Goal: Task Accomplishment & Management: Use online tool/utility

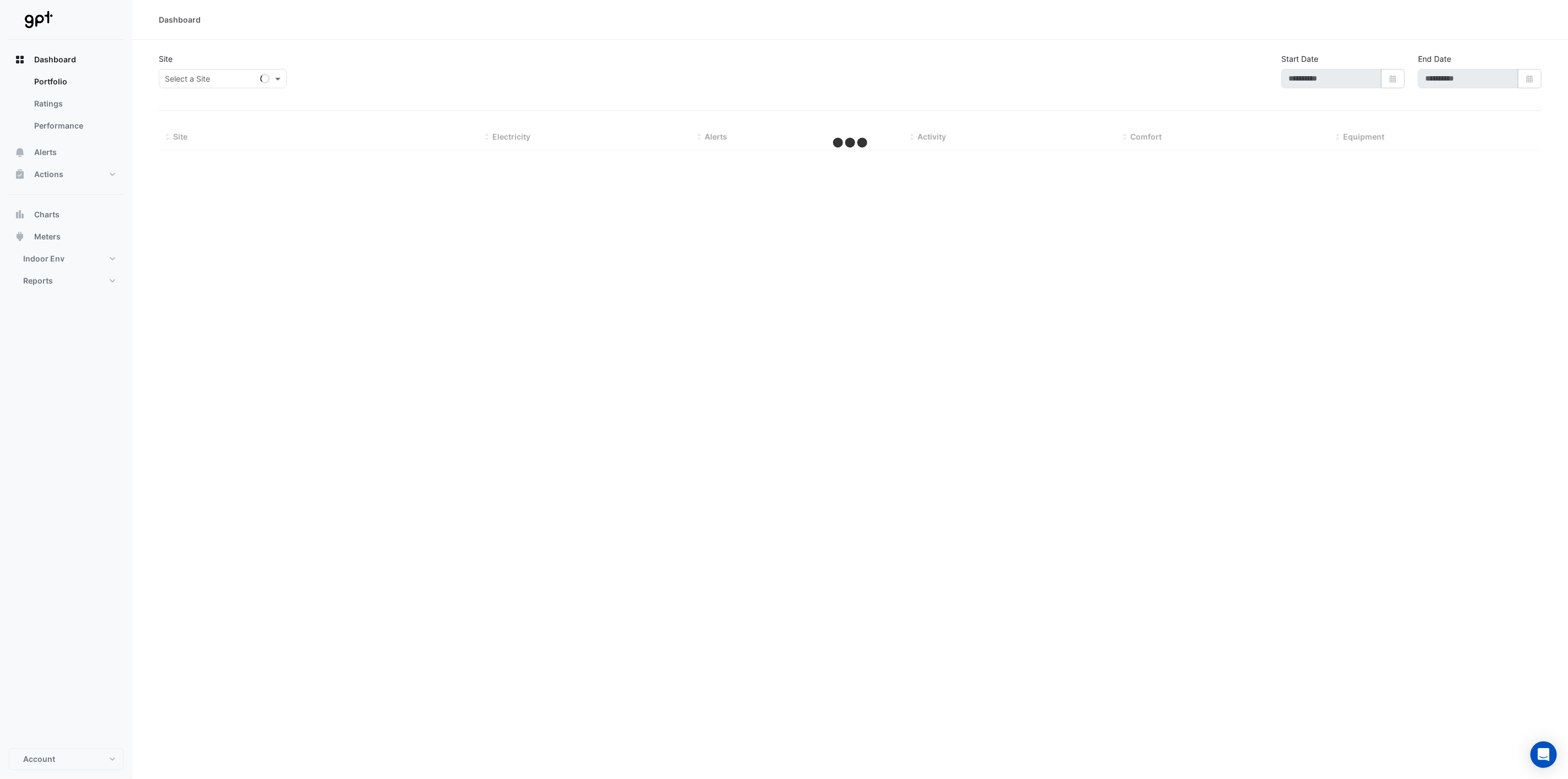
type input "**********"
select select "***"
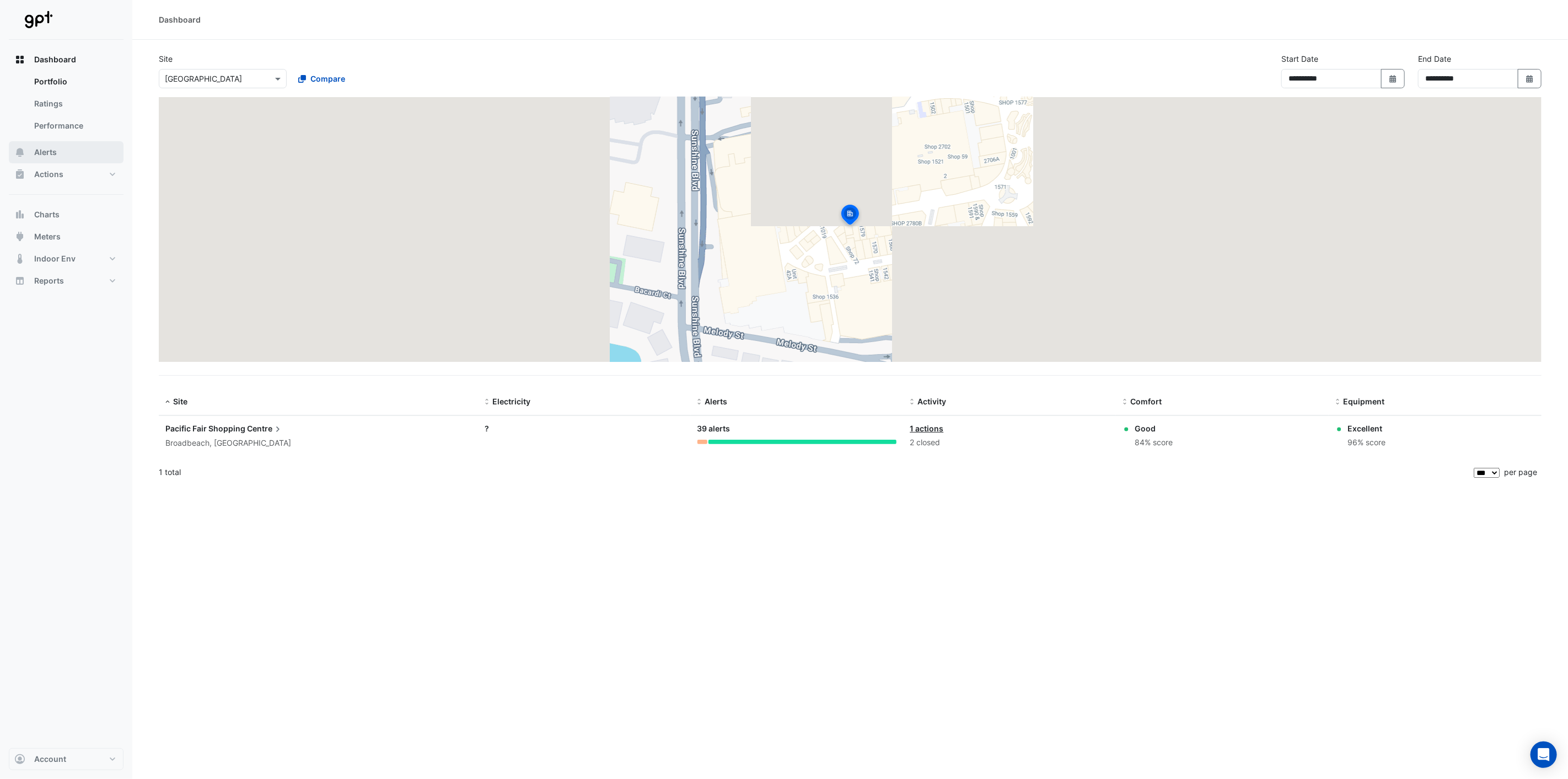
click at [32, 155] on button "Alerts" at bounding box center [66, 152] width 114 height 22
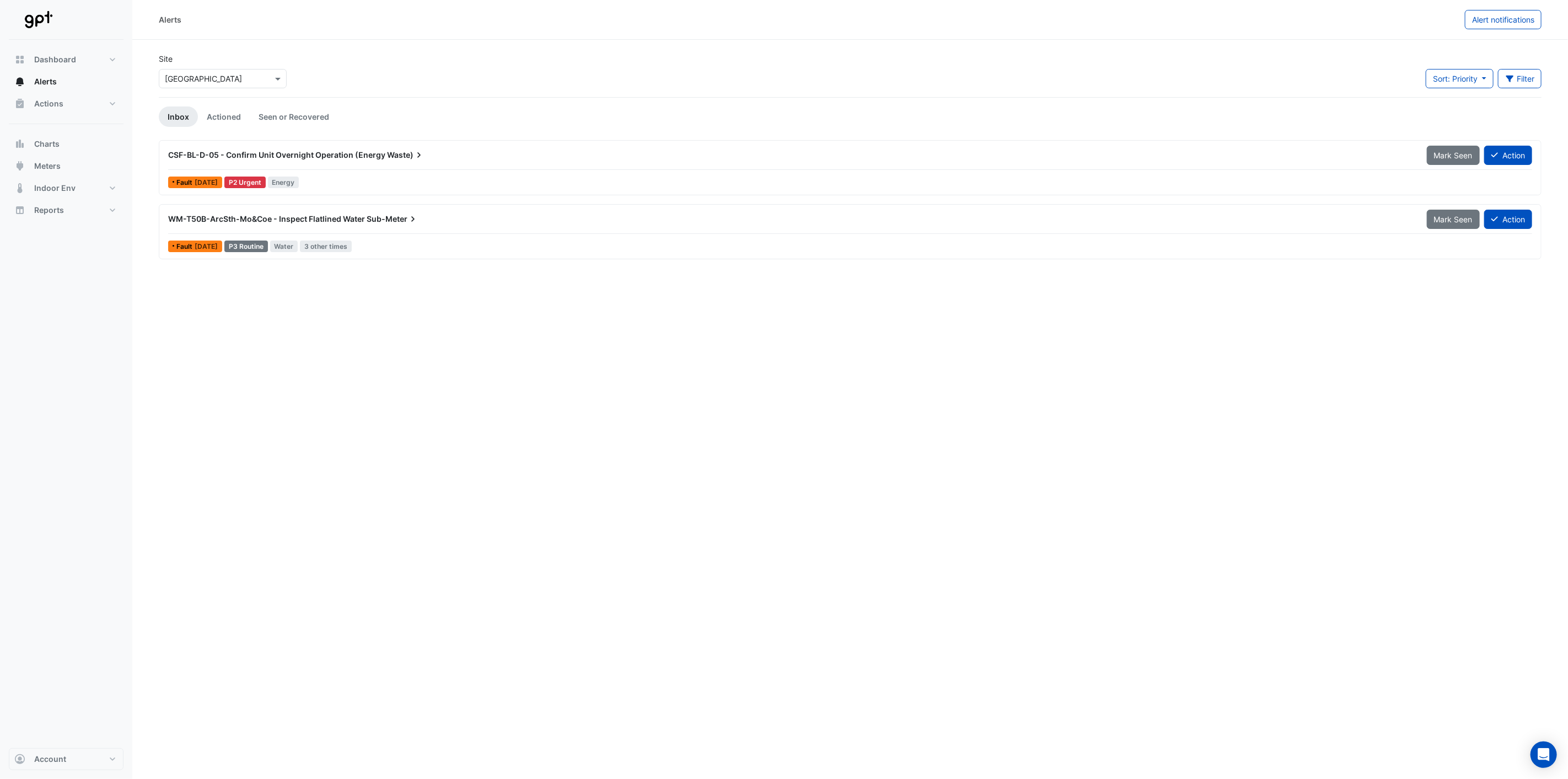
click at [73, 87] on button "Alerts" at bounding box center [66, 82] width 114 height 22
click at [45, 170] on span "Meters" at bounding box center [47, 166] width 26 height 11
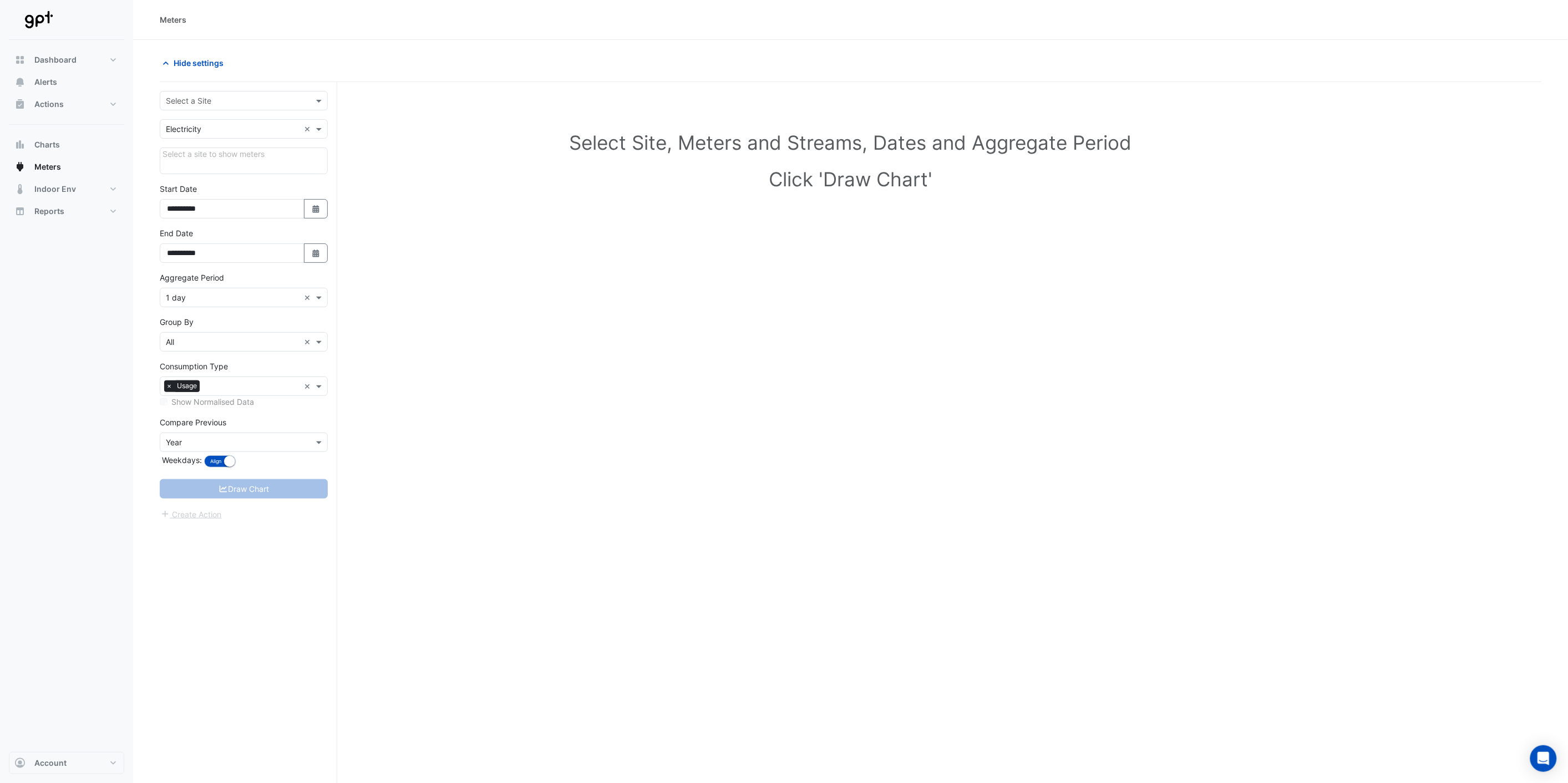
click at [297, 108] on div "Select a Site" at bounding box center [244, 101] width 168 height 20
click at [225, 227] on div "Melbourne Central Retail" at bounding box center [271, 221] width 220 height 16
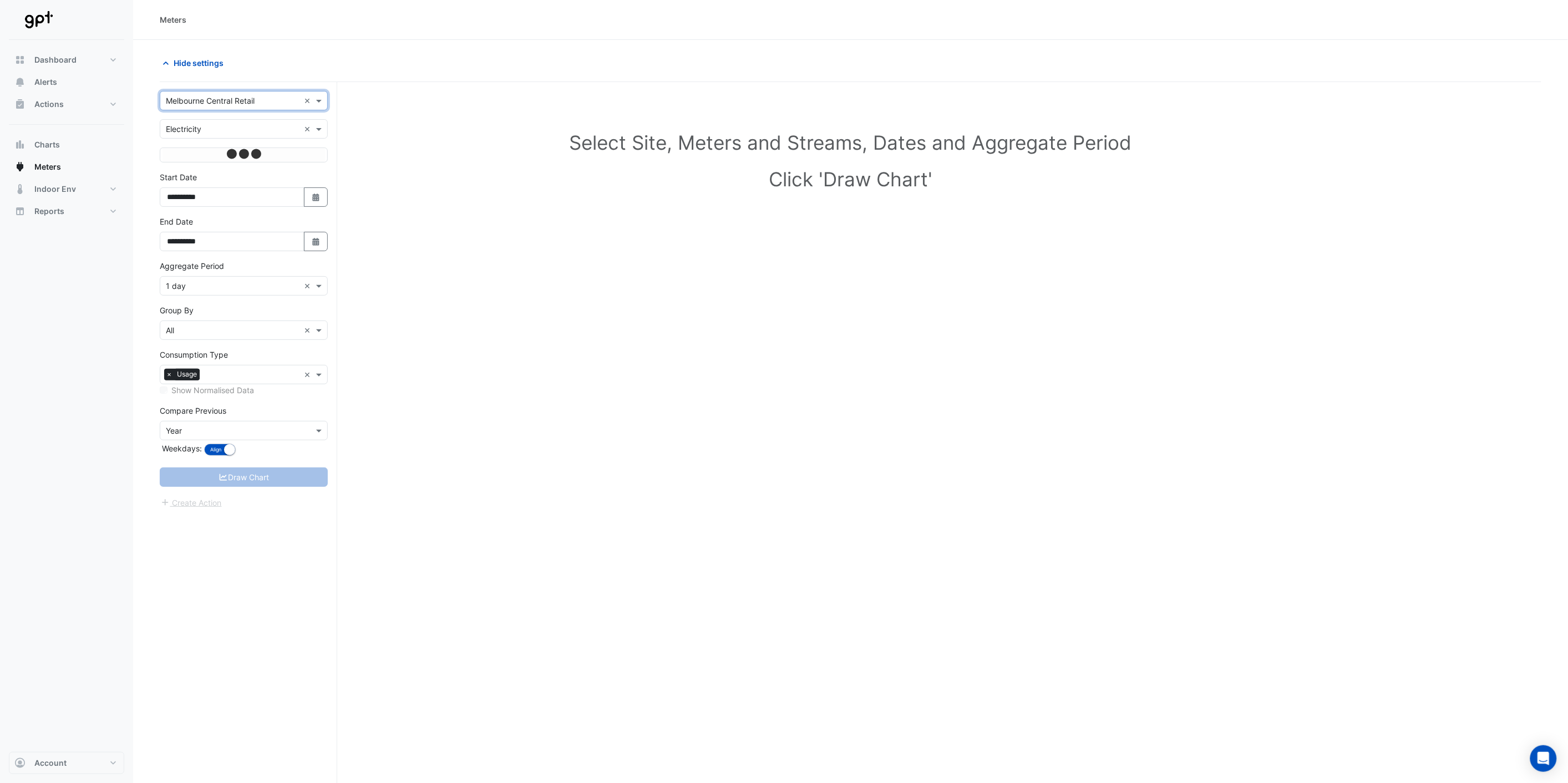
click at [225, 227] on form "**********" at bounding box center [244, 300] width 168 height 418
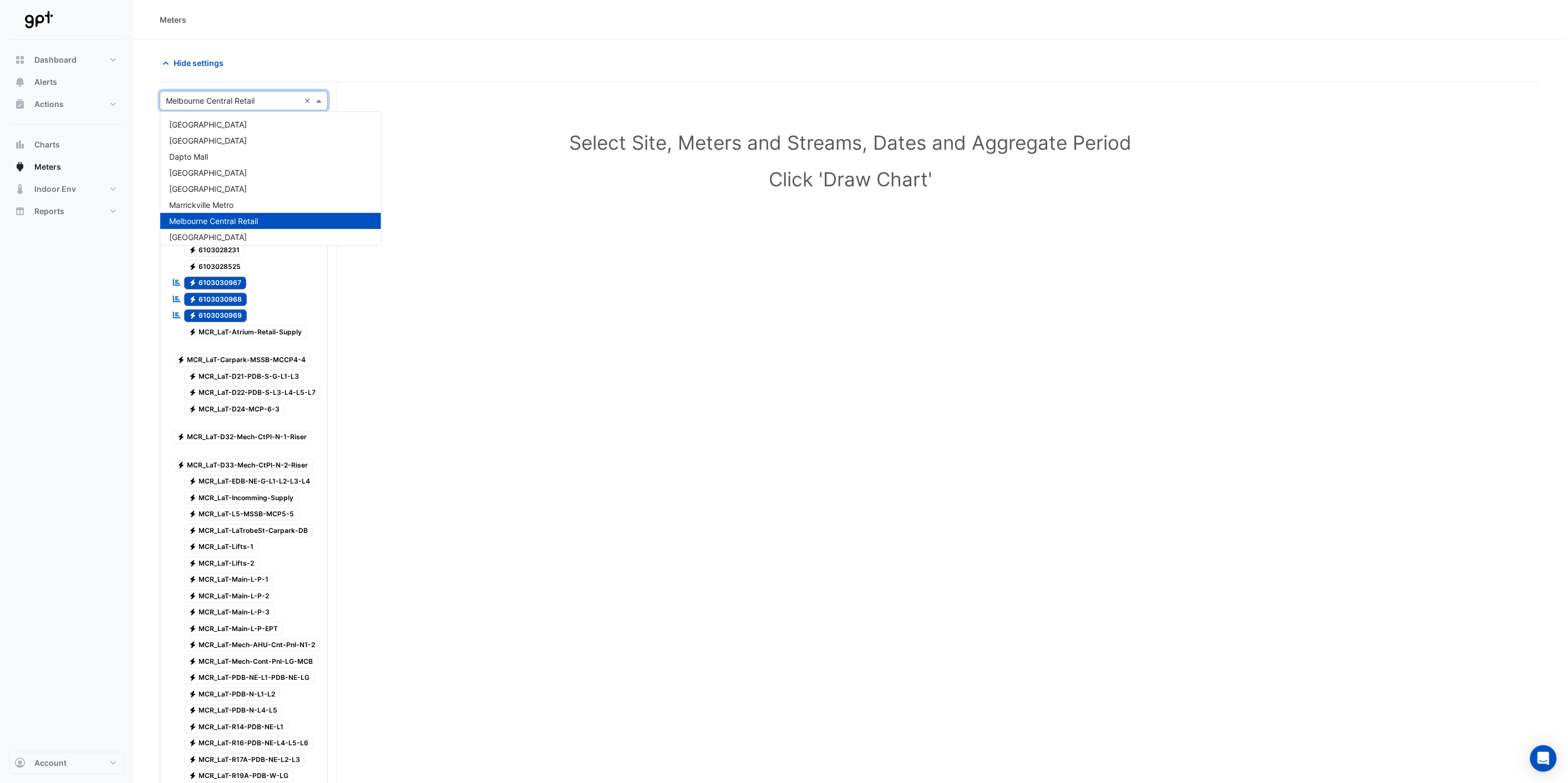
click at [268, 97] on input "text" at bounding box center [233, 101] width 133 height 12
drag, startPoint x: 206, startPoint y: 231, endPoint x: 206, endPoint y: 237, distance: 6.0
click at [206, 237] on div "[GEOGRAPHIC_DATA]" at bounding box center [271, 237] width 220 height 16
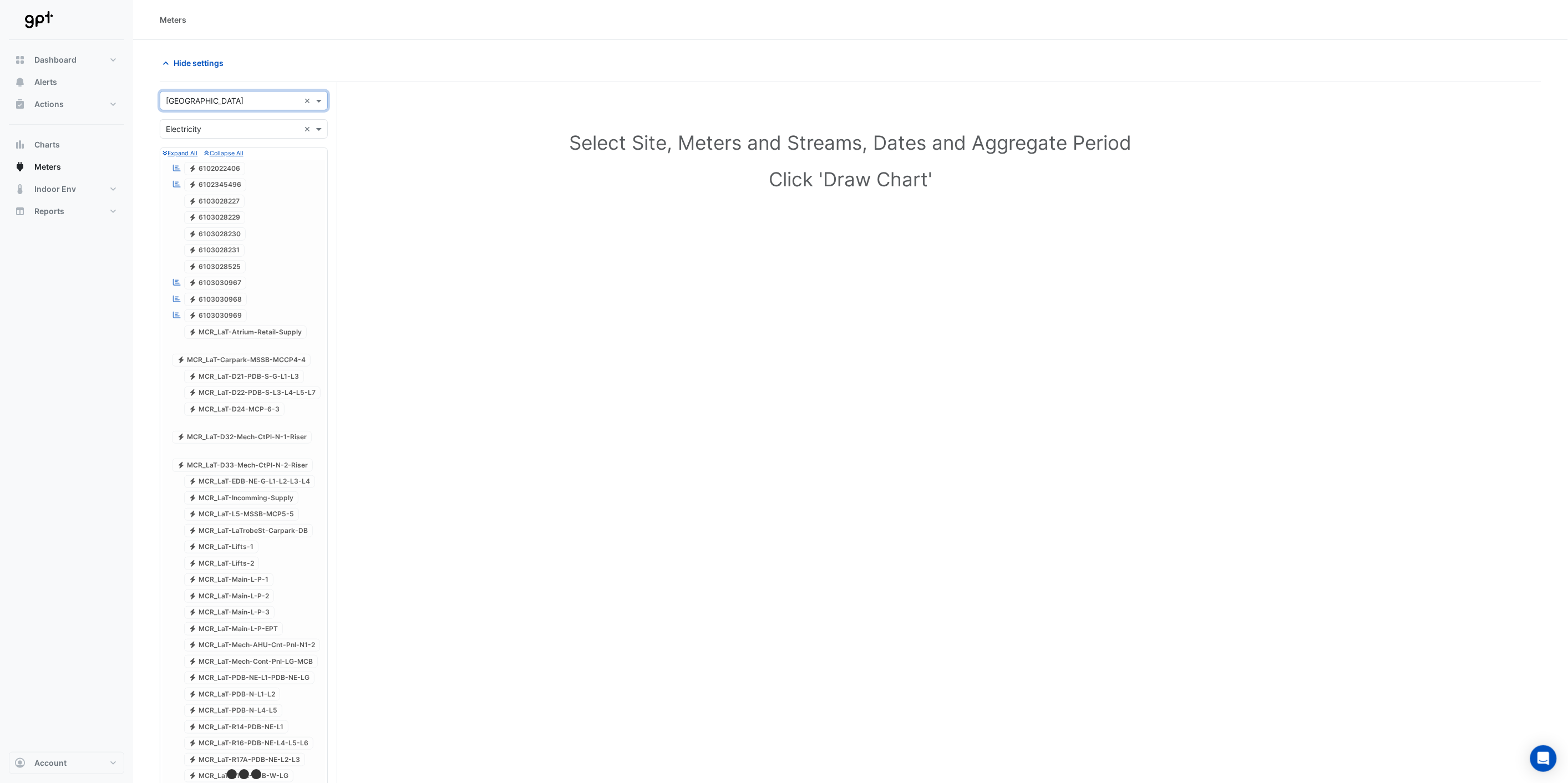
click at [206, 237] on div at bounding box center [243, 776] width 162 height 1233
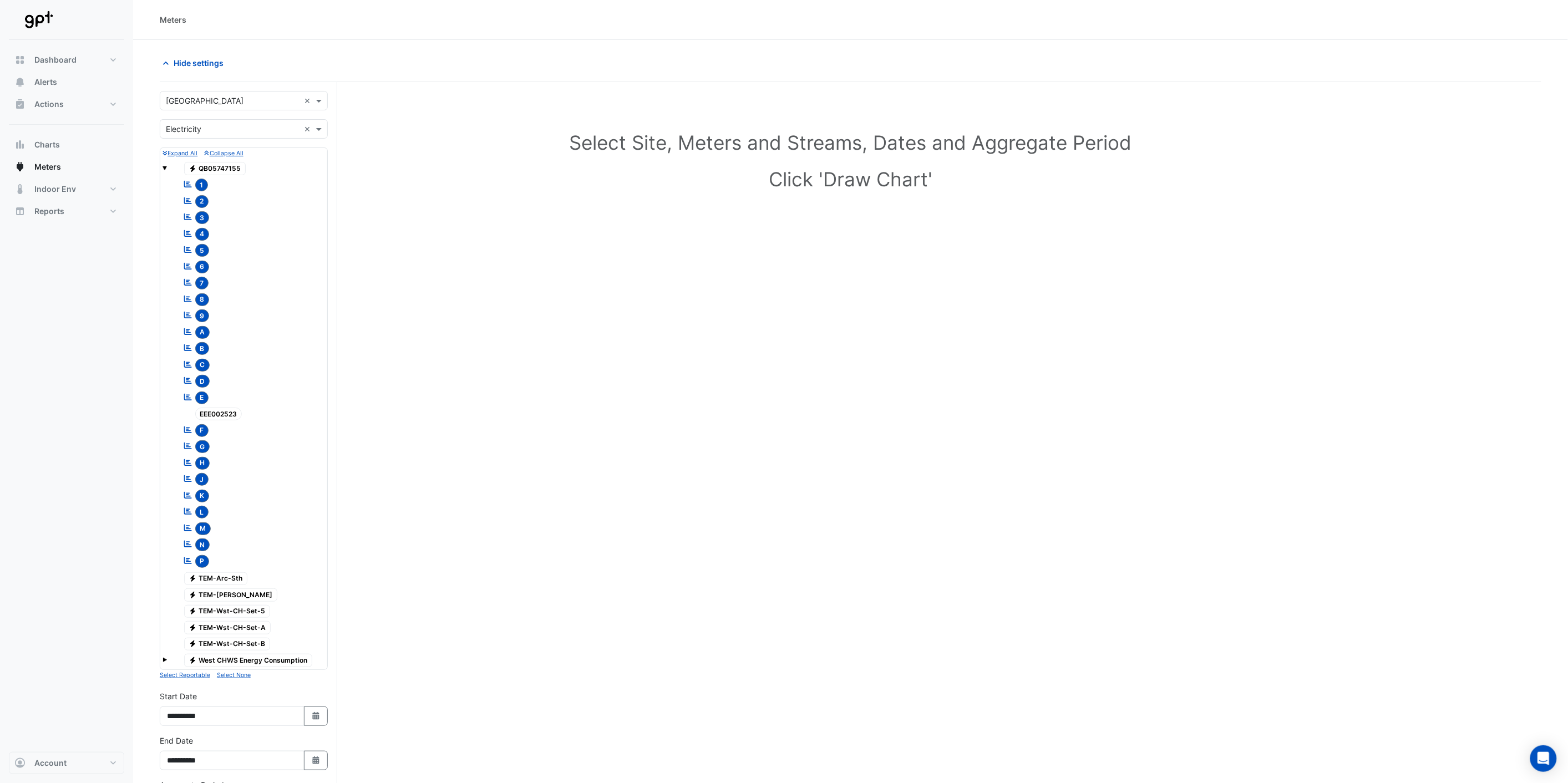
click at [234, 131] on input "text" at bounding box center [233, 129] width 133 height 12
click at [209, 187] on div "Water" at bounding box center [244, 185] width 167 height 16
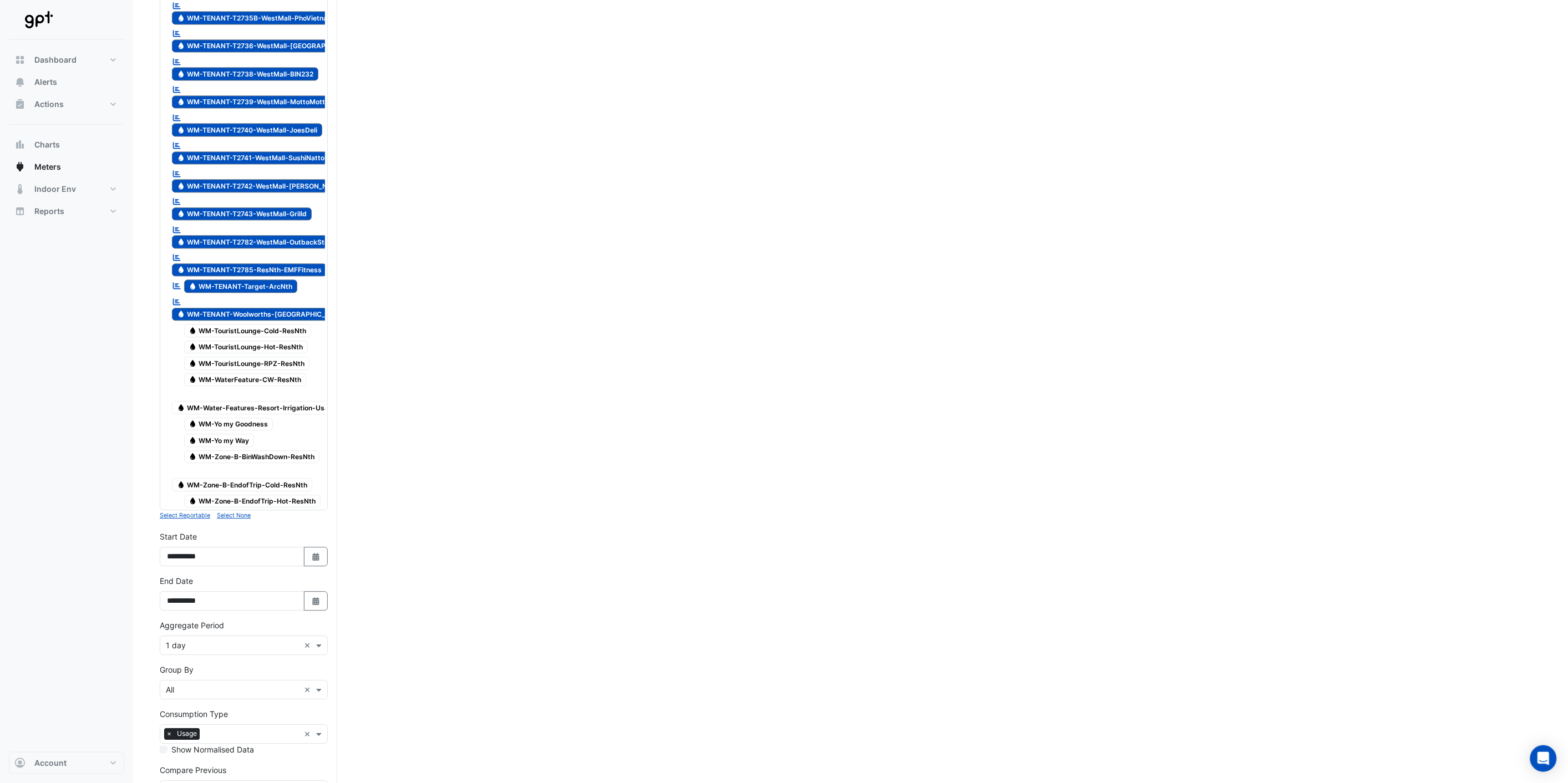
scroll to position [3285, 0]
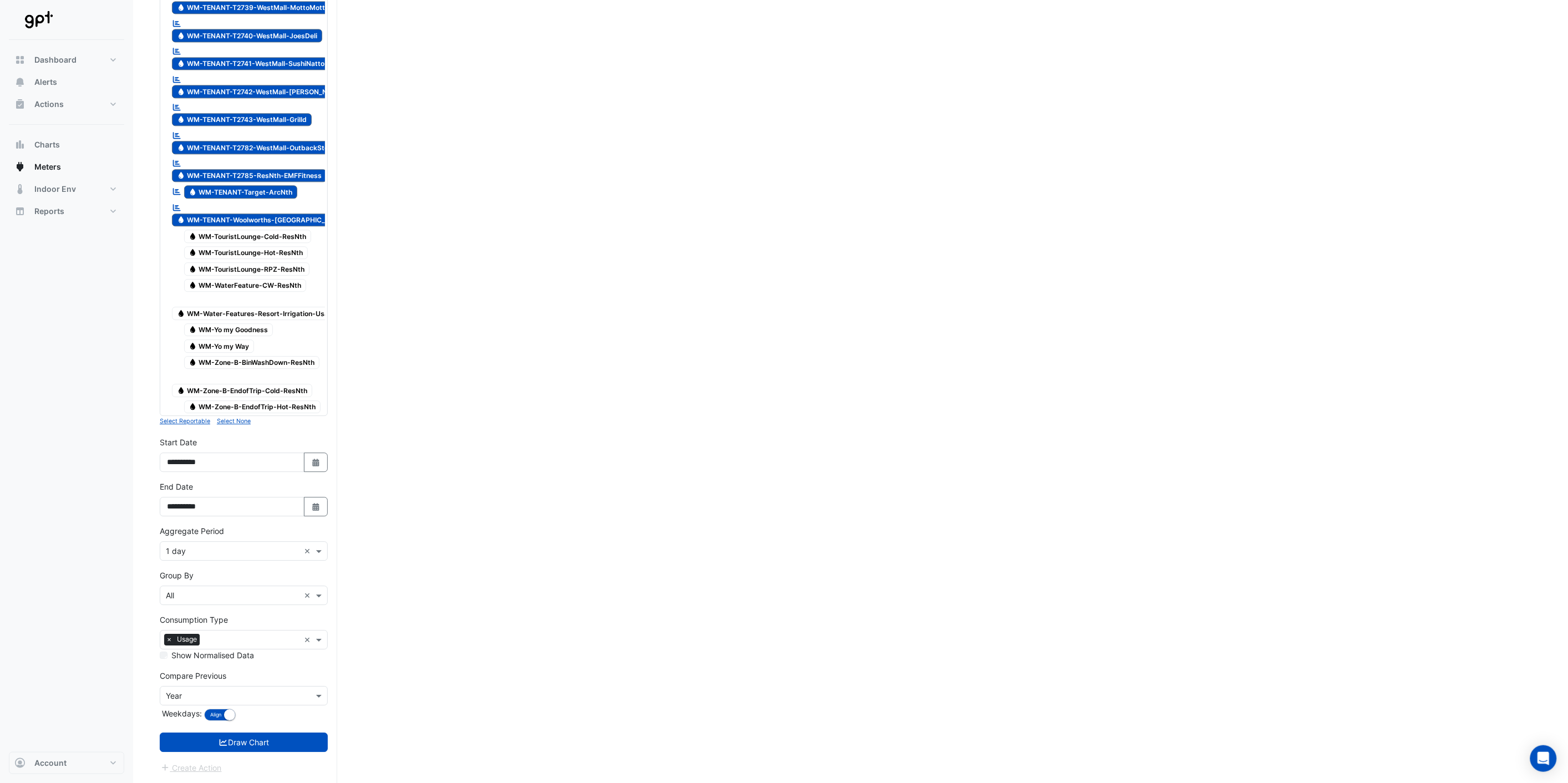
click at [220, 422] on small "Select None" at bounding box center [233, 421] width 34 height 7
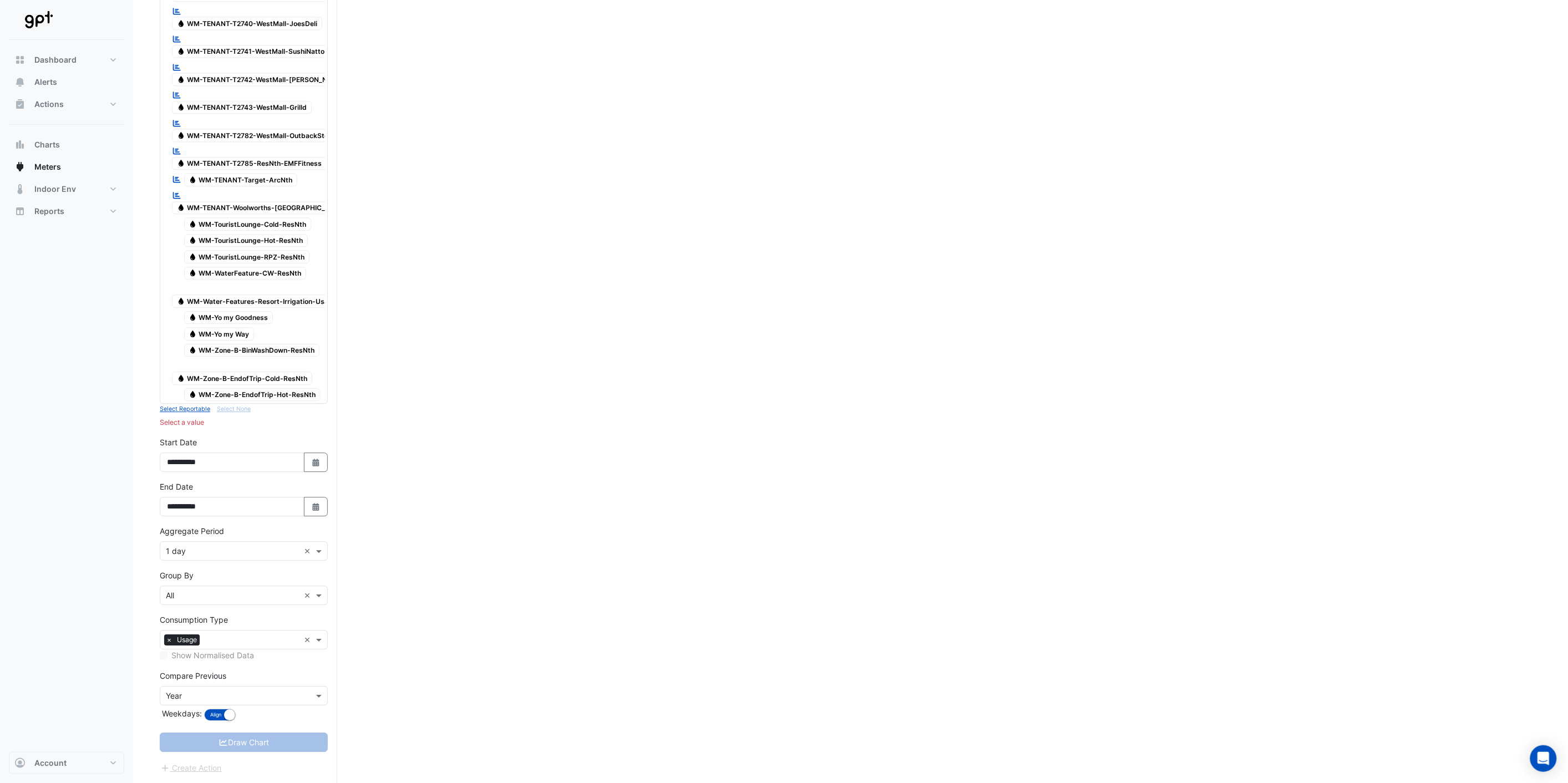
click at [320, 472] on button "Select Date" at bounding box center [316, 462] width 24 height 20
select select "*"
select select "****"
click at [184, 410] on button "Previous month" at bounding box center [179, 419] width 13 height 18
click at [291, 410] on button "Next month" at bounding box center [285, 419] width 13 height 18
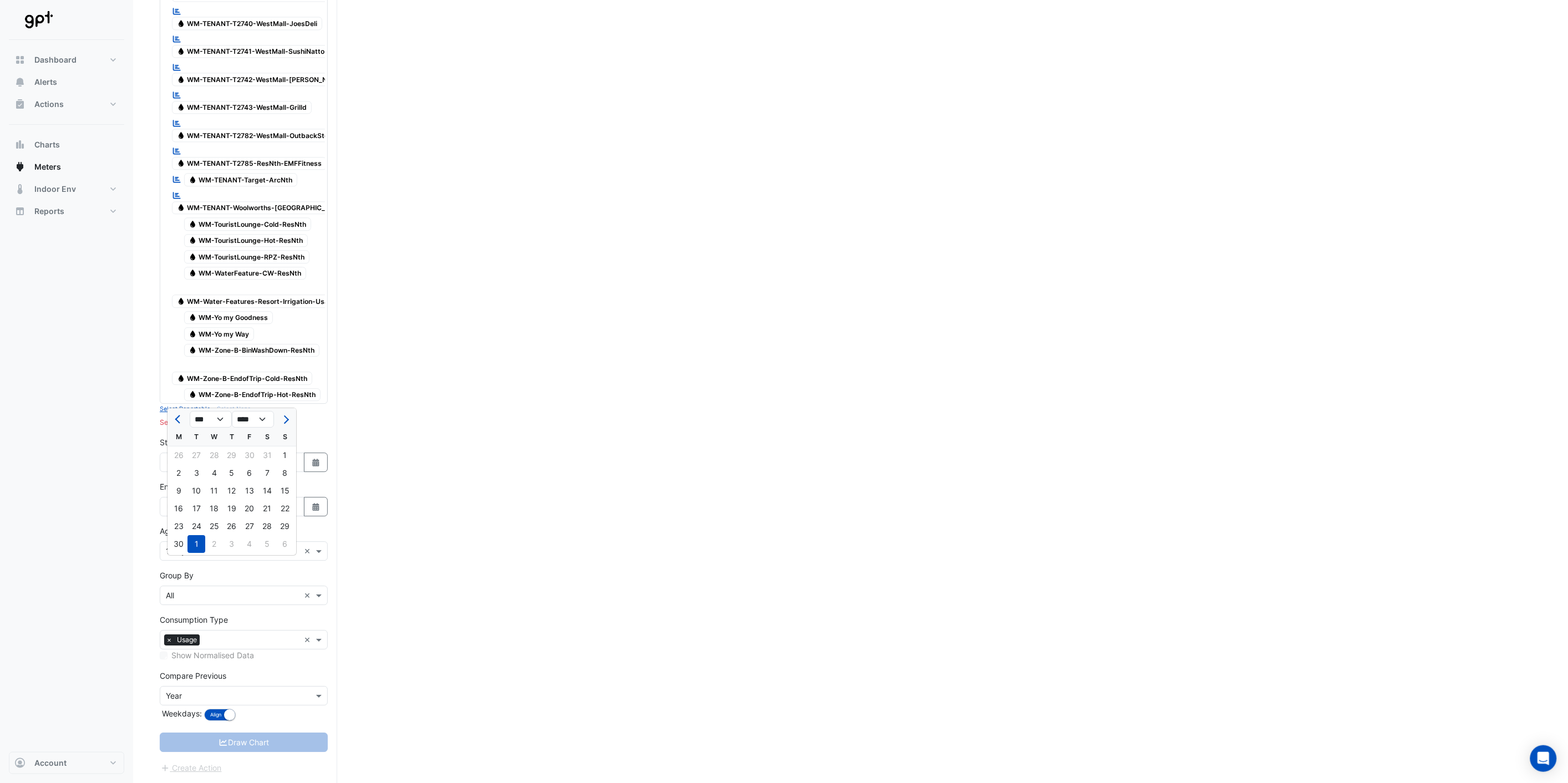
select select "*"
click at [291, 410] on div at bounding box center [285, 419] width 22 height 18
click at [311, 511] on icon "Select Date" at bounding box center [316, 507] width 10 height 8
click at [282, 455] on button "Next month" at bounding box center [285, 463] width 13 height 18
select select "*"
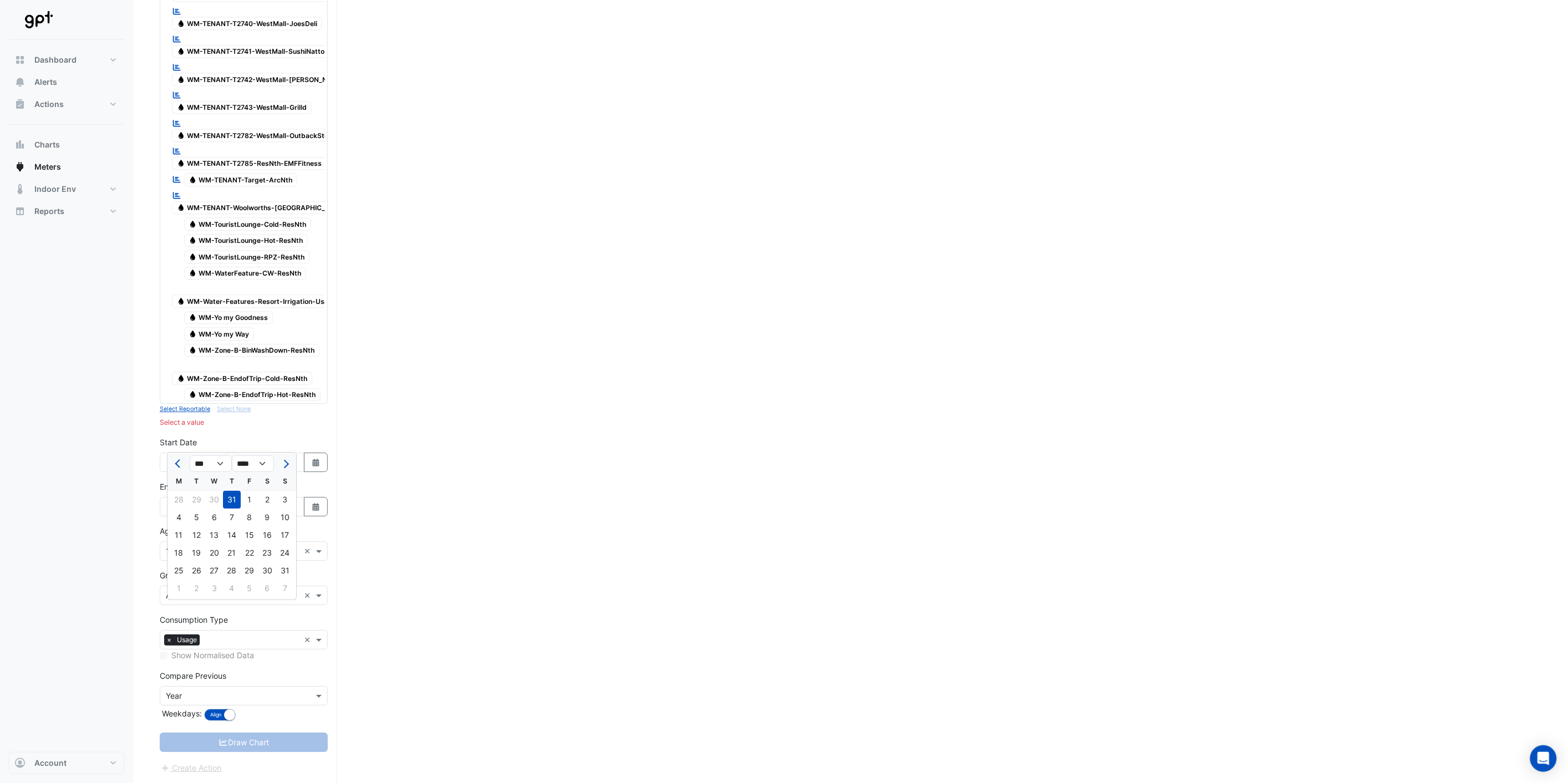
click at [253, 562] on div "29" at bounding box center [249, 571] width 18 height 18
type input "**********"
click at [307, 469] on button "Select Date" at bounding box center [316, 462] width 24 height 20
select select "*"
select select "****"
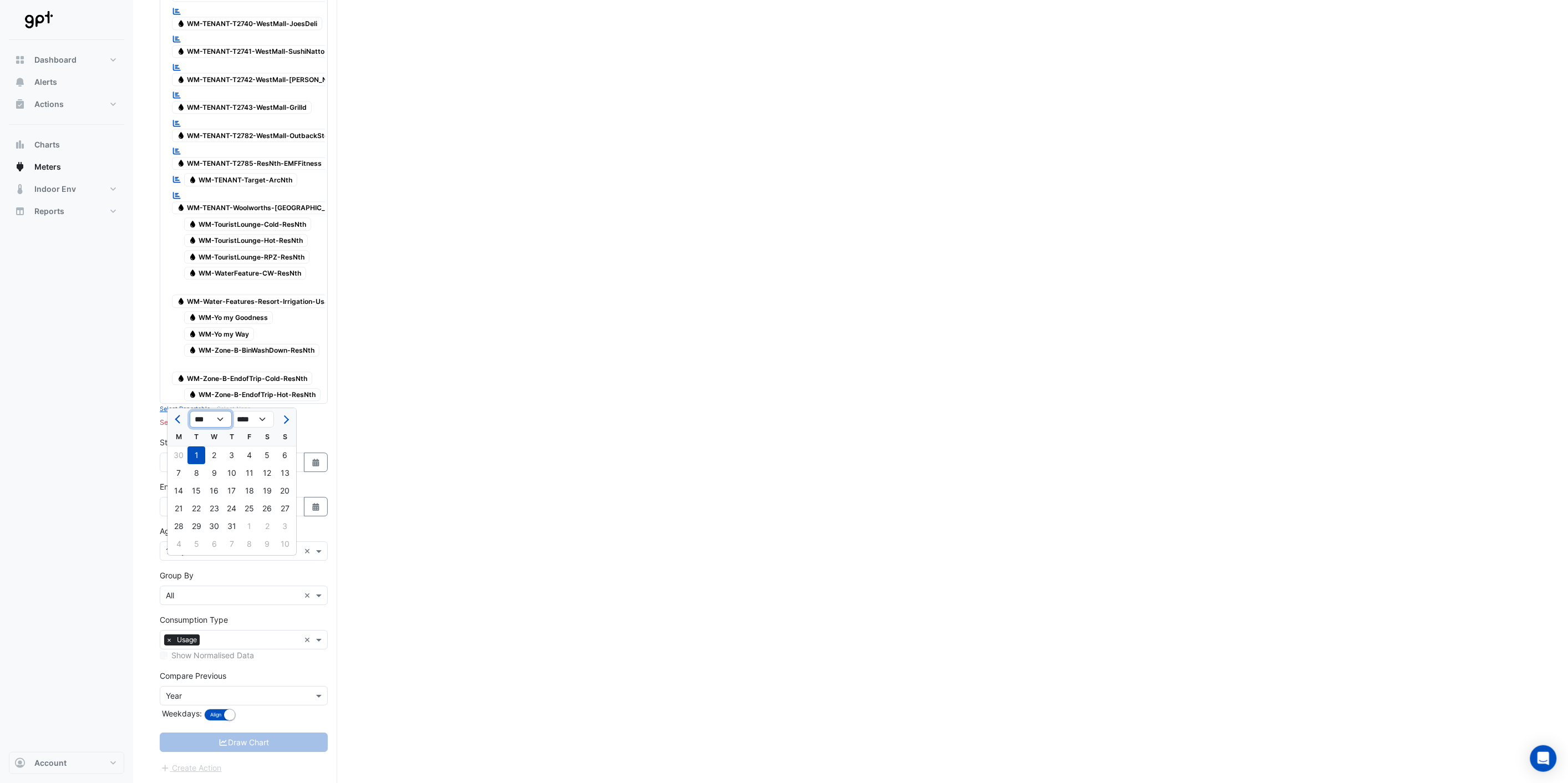
drag, startPoint x: 213, startPoint y: 321, endPoint x: 215, endPoint y: 332, distance: 11.2
click at [214, 411] on select "*** *** *** *** *** *** *** ***" at bounding box center [211, 419] width 42 height 17
select select "*"
click at [190, 411] on select "*** *** *** *** *** *** *** ***" at bounding box center [211, 419] width 42 height 17
click at [195, 500] on div "19" at bounding box center [196, 508] width 18 height 18
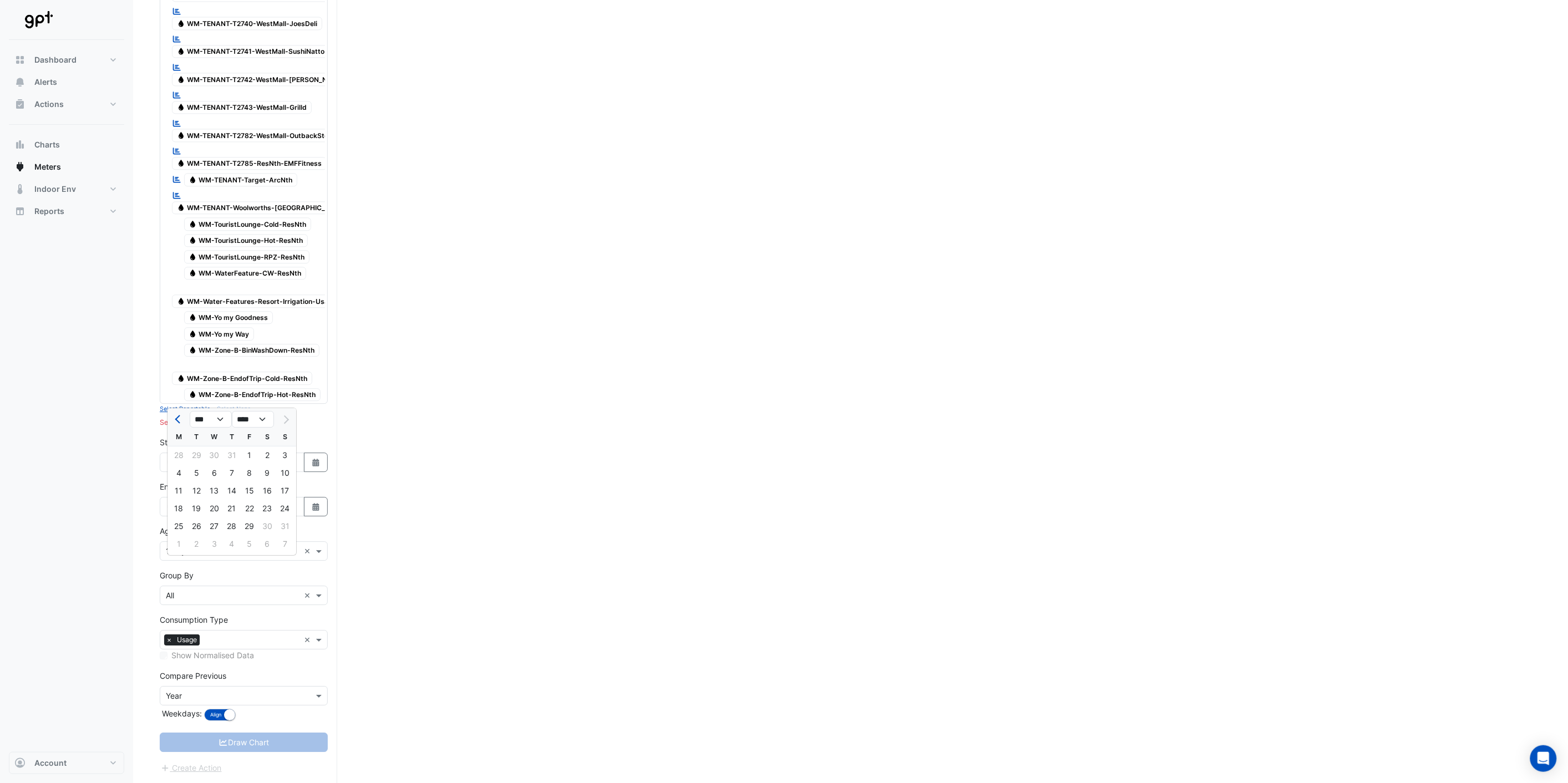
type input "**********"
click at [276, 695] on input "text" at bounding box center [233, 696] width 133 height 12
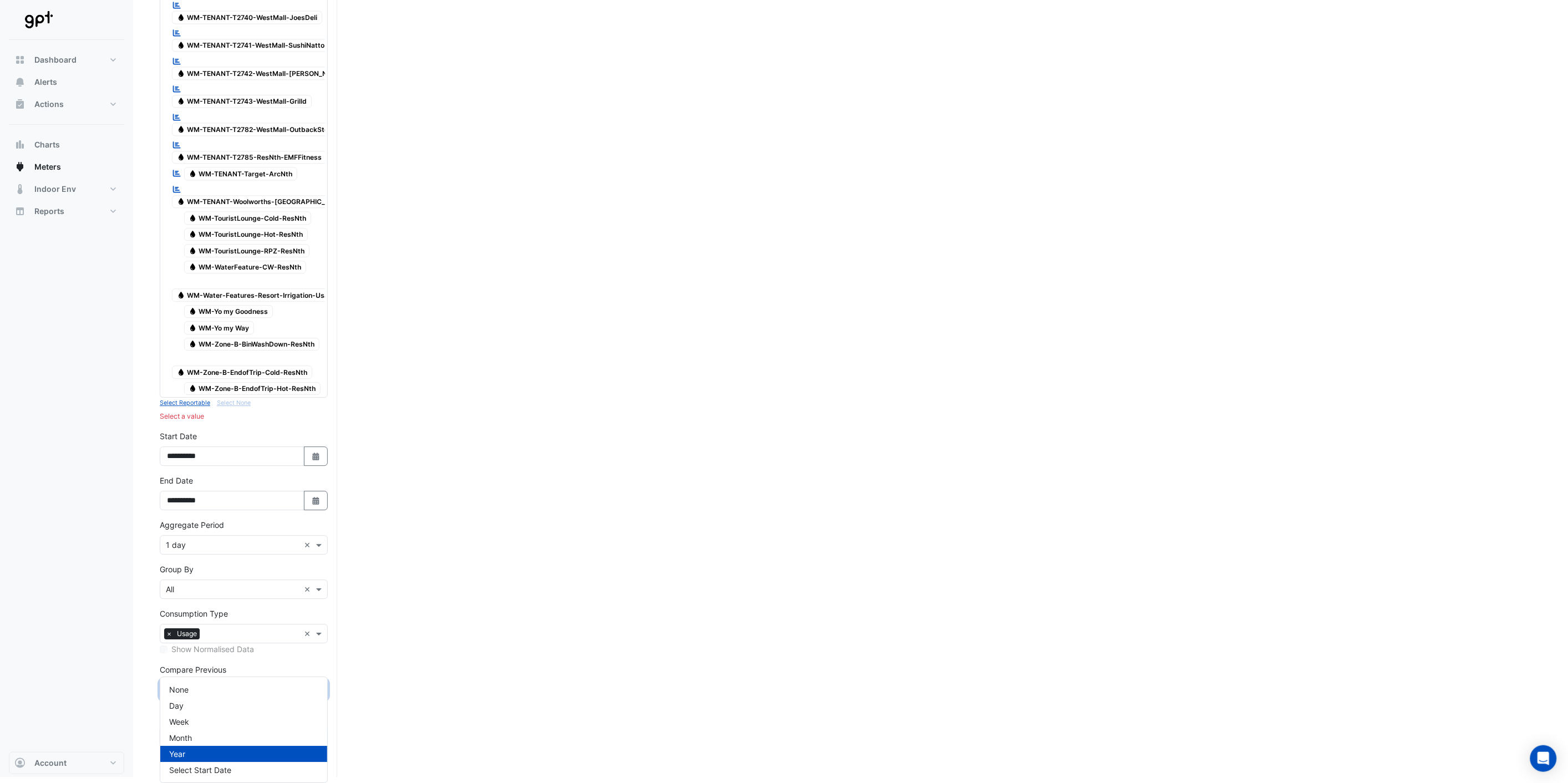
click at [276, 695] on input "text" at bounding box center [233, 690] width 133 height 12
click at [322, 550] on span at bounding box center [320, 544] width 14 height 12
click at [200, 714] on div "1 hour" at bounding box center [244, 722] width 167 height 16
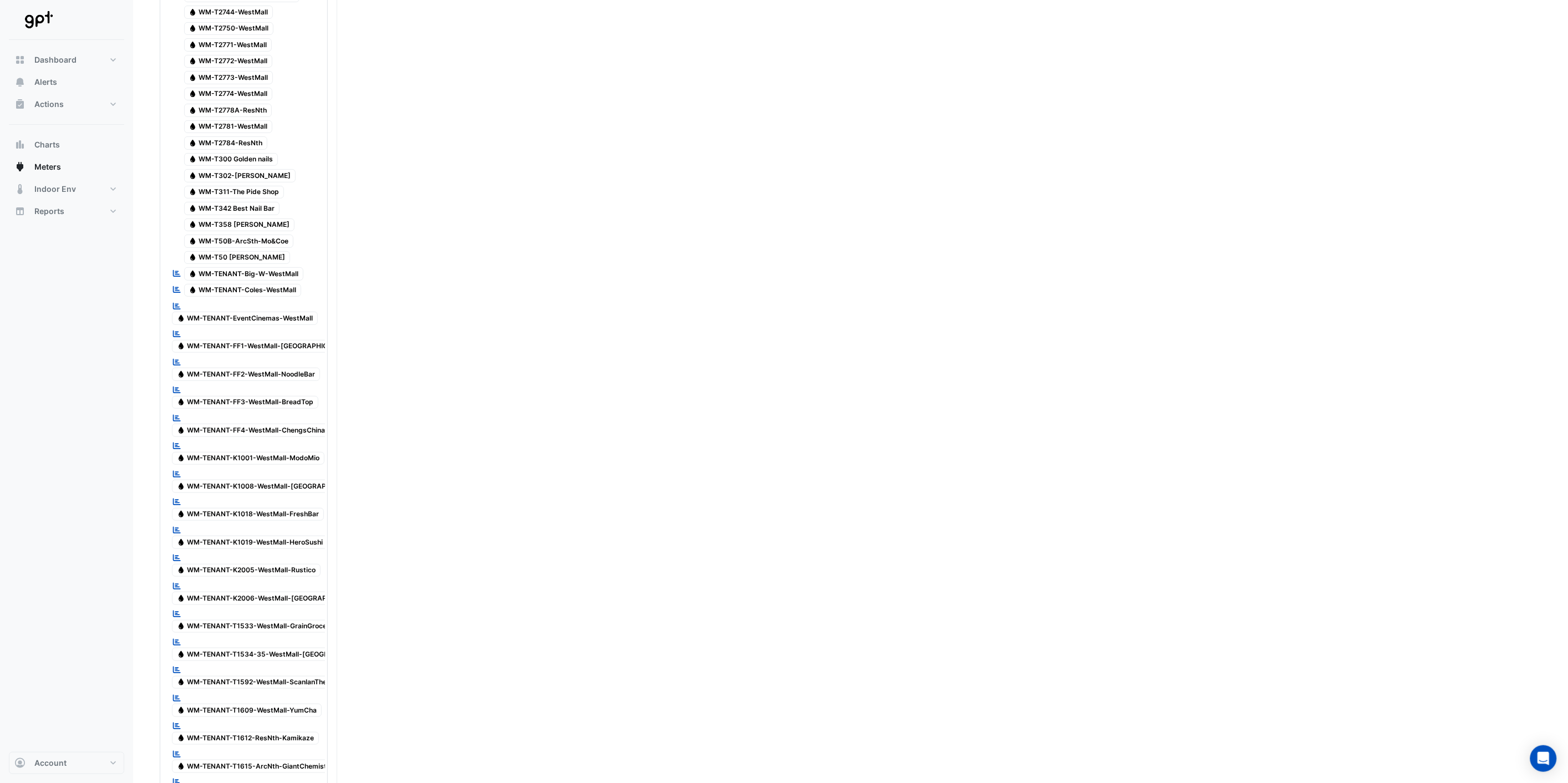
click at [258, 325] on span "Water WM-TENANT-EventCinemas-WestMall" at bounding box center [245, 318] width 146 height 13
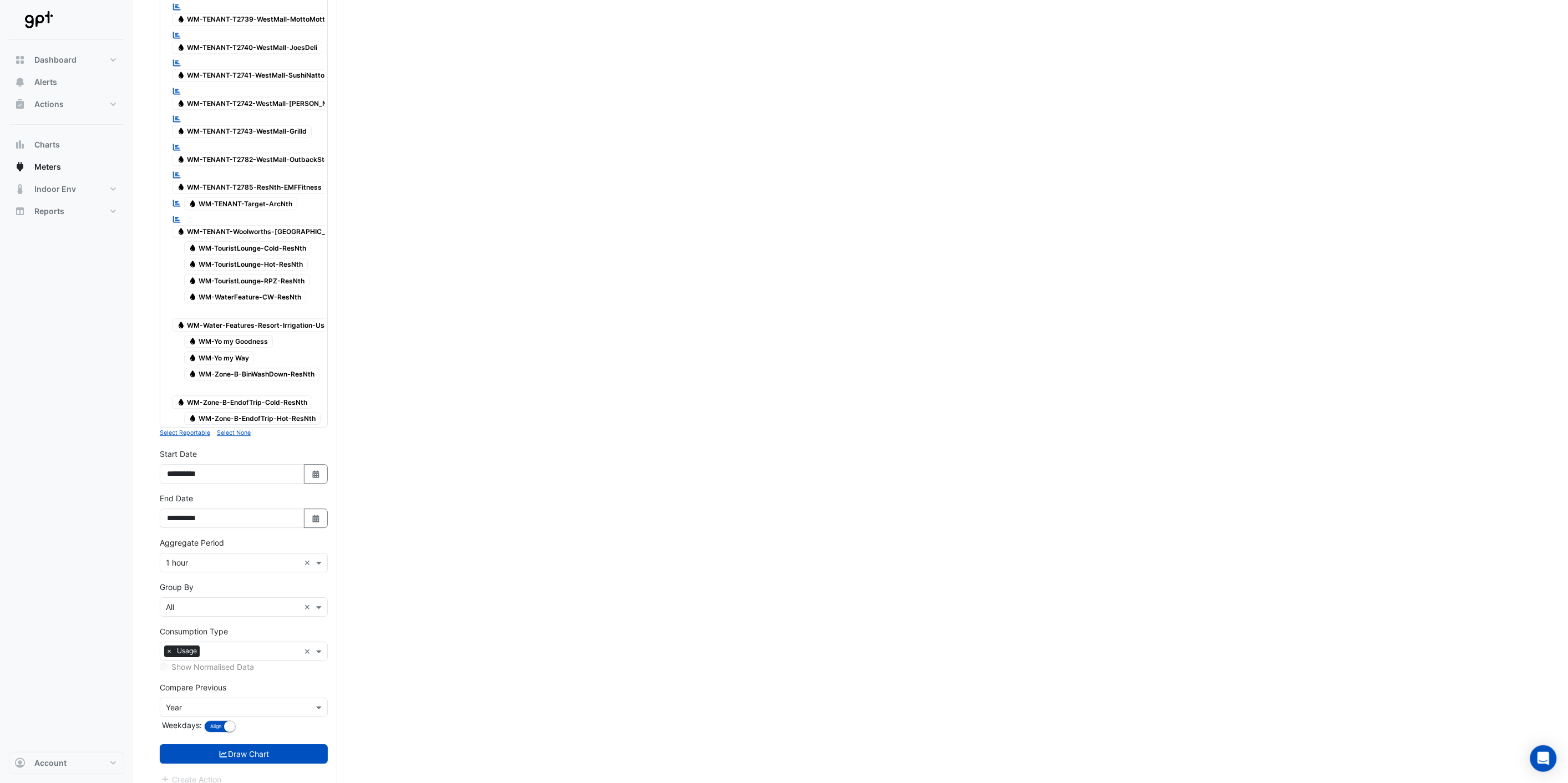
scroll to position [3285, 0]
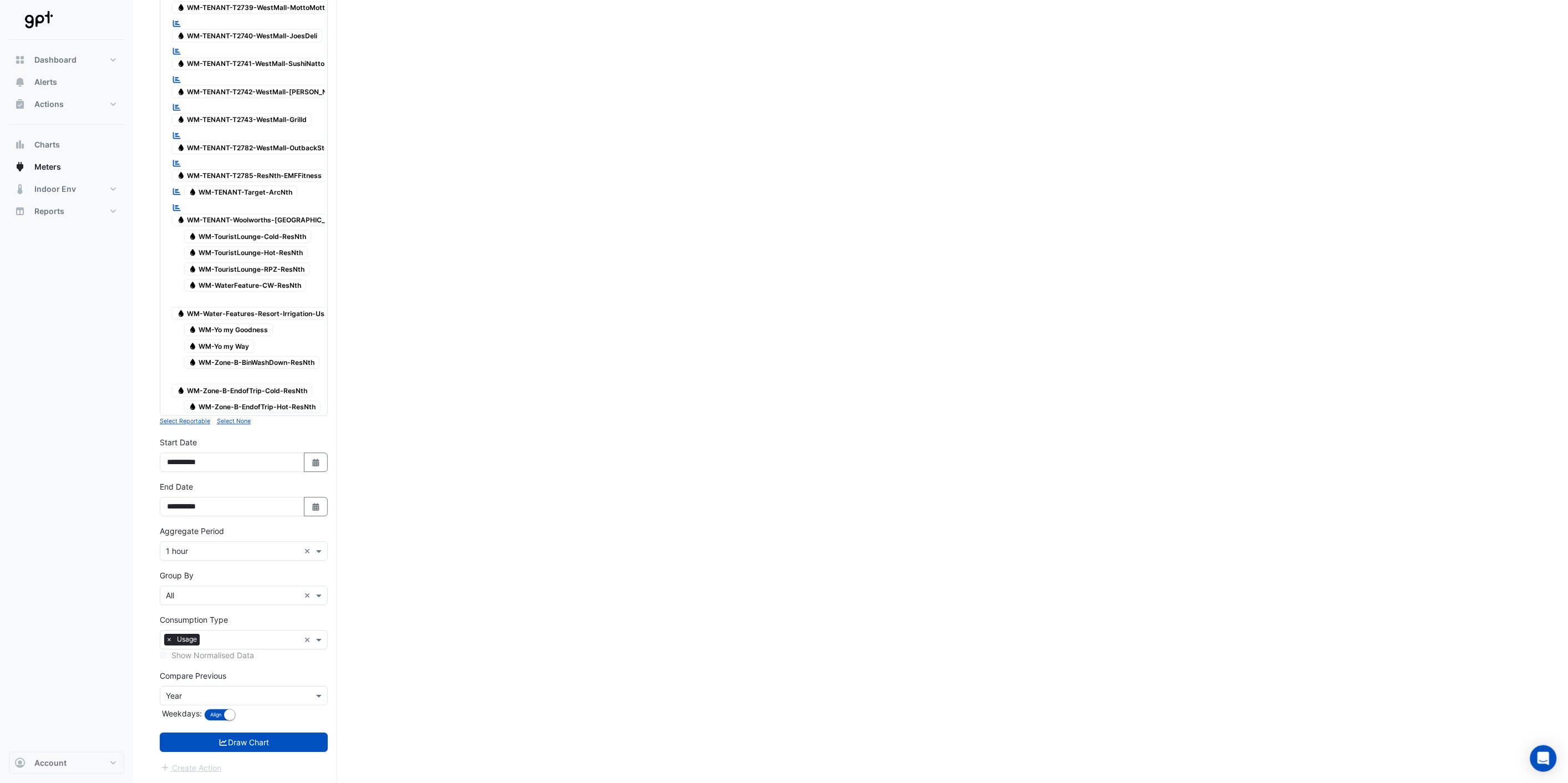
click at [250, 744] on button "Draw Chart" at bounding box center [244, 743] width 168 height 20
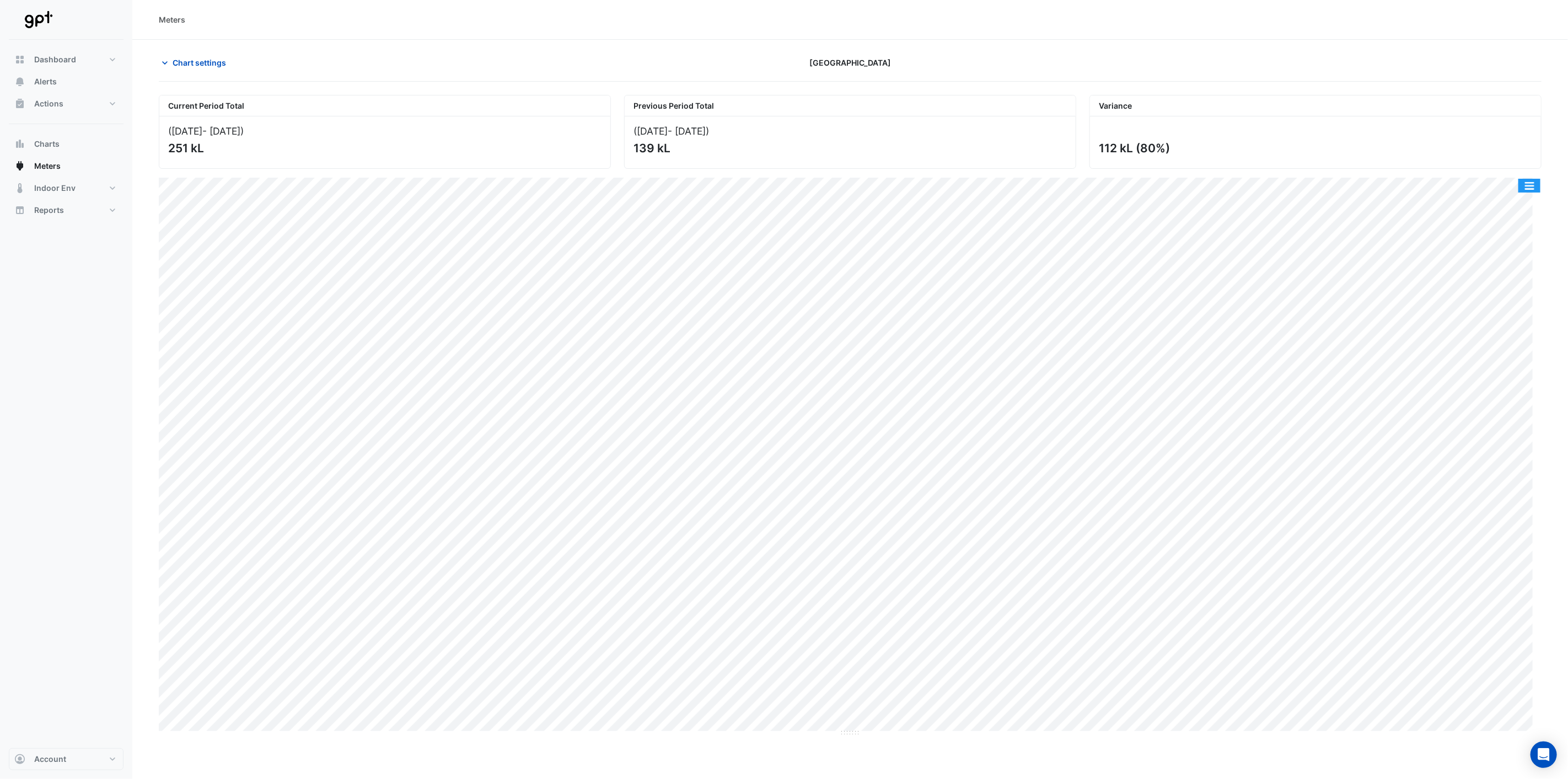
click at [1533, 188] on button "button" at bounding box center [1529, 185] width 22 height 14
click at [1515, 315] on div "Export CSV - Pivot" at bounding box center [1507, 317] width 66 height 26
